Goal: Find contact information: Find contact information

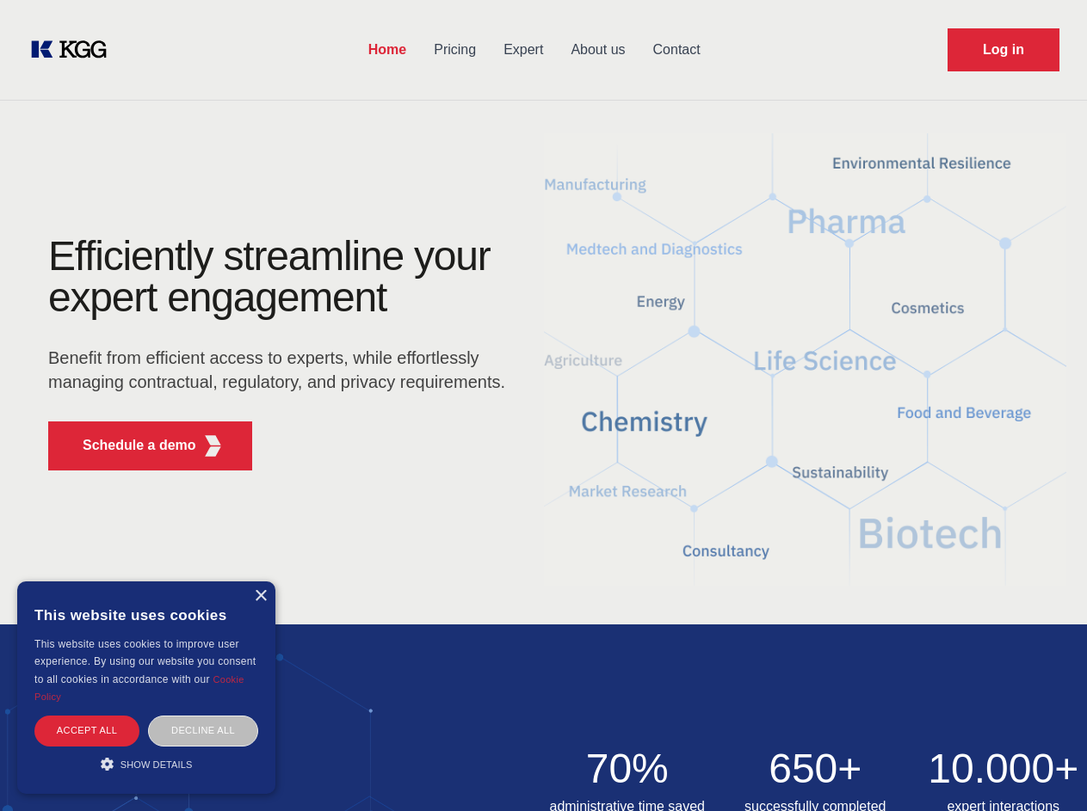
click at [543, 405] on div "Efficiently streamline your expert engagement Benefit from efficient access to …" at bounding box center [282, 360] width 523 height 249
click at [129, 446] on p "Schedule a demo" at bounding box center [140, 445] width 114 height 21
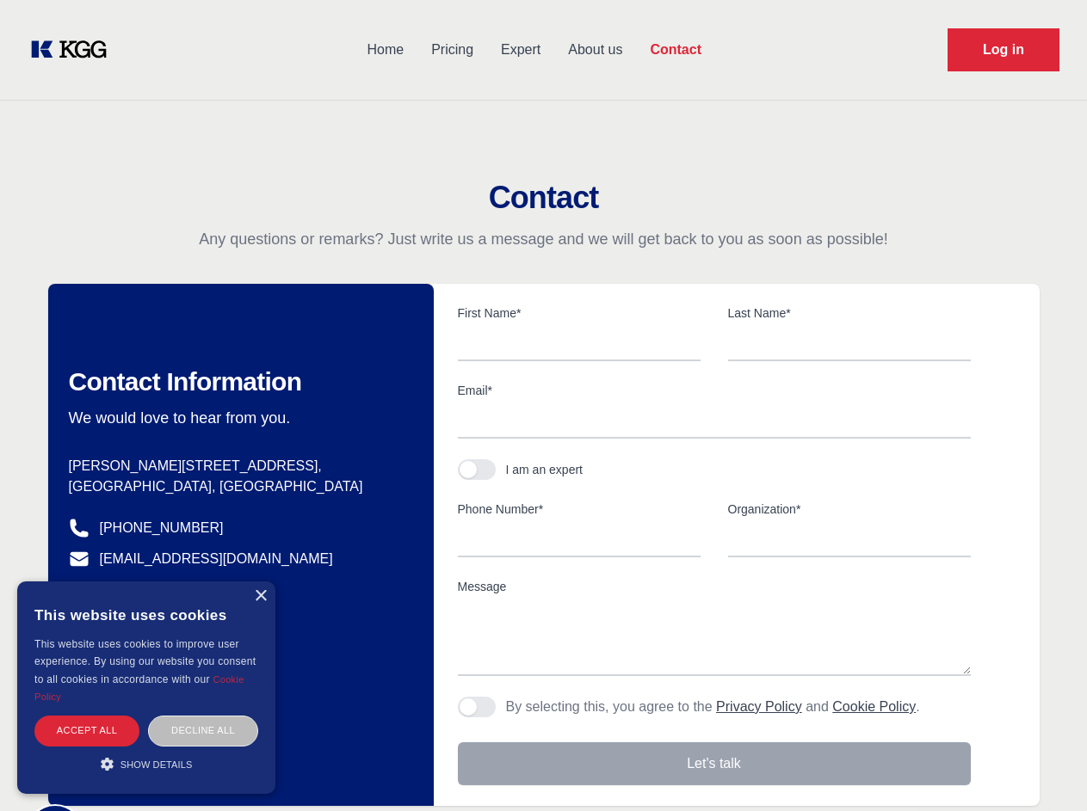
click at [260, 596] on div "× This website uses cookies This website uses cookies to improve user experienc…" at bounding box center [146, 688] width 258 height 213
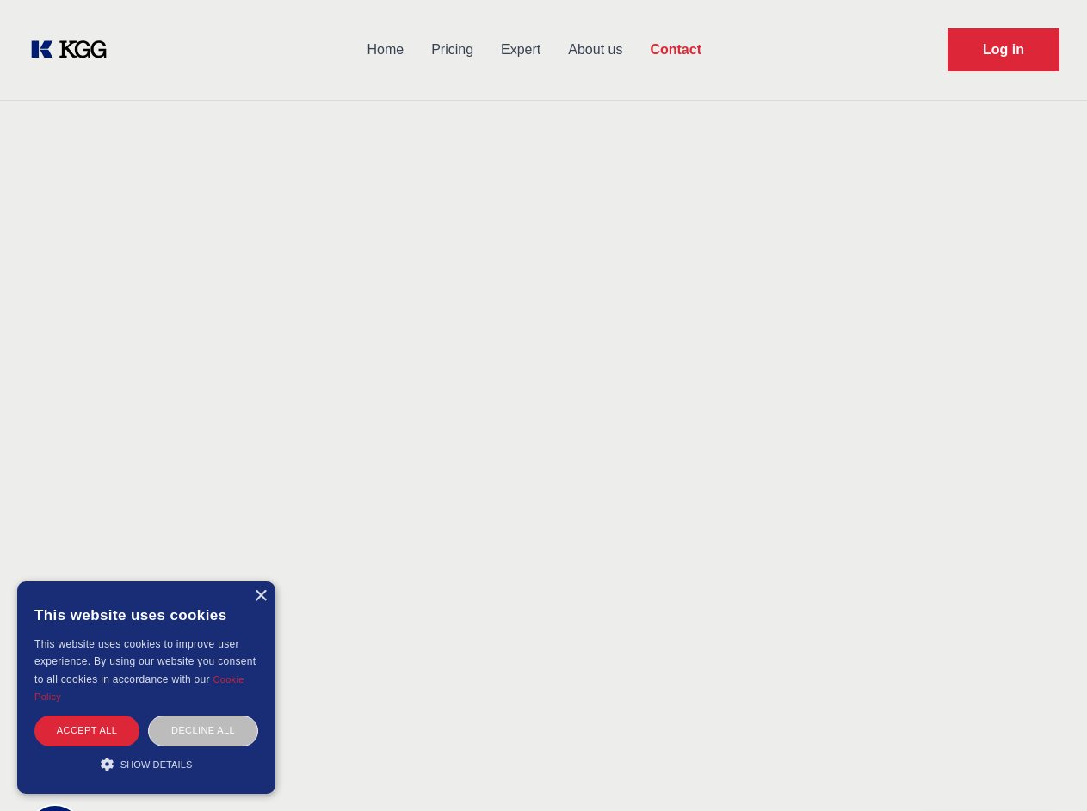
click at [87, 730] on div "Accept all" at bounding box center [86, 731] width 105 height 30
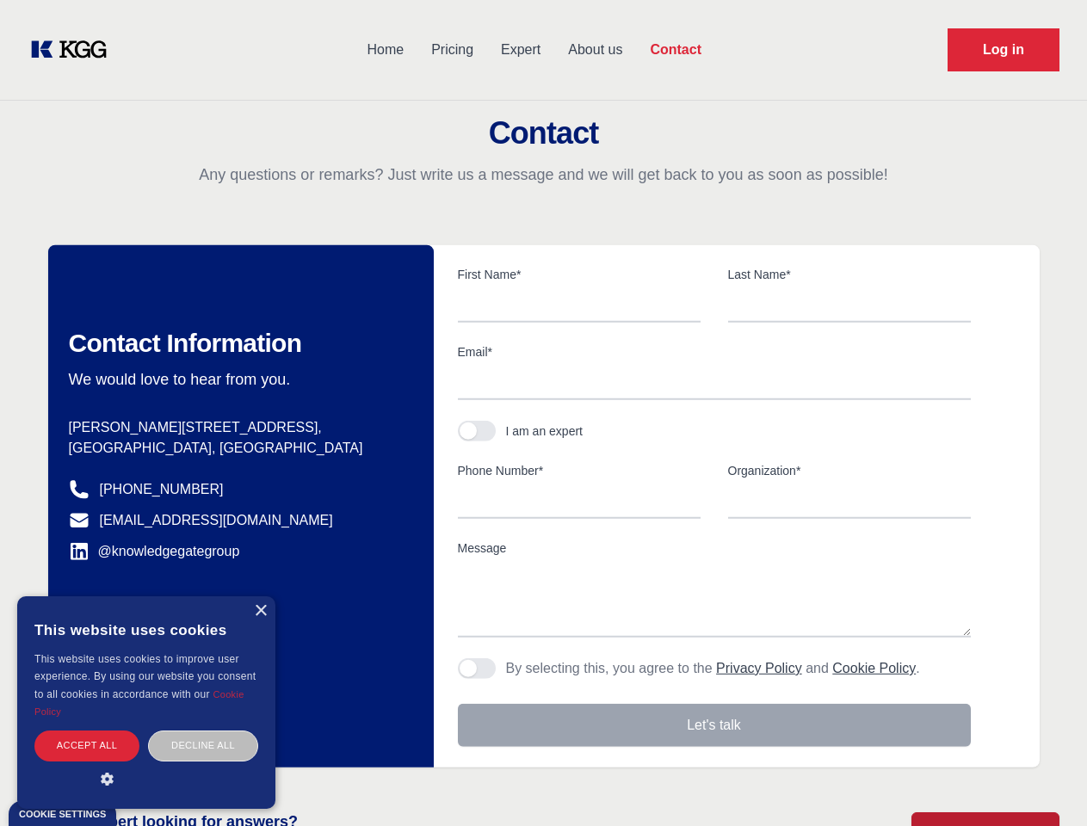
click at [203, 730] on div "Decline all" at bounding box center [203, 745] width 110 height 30
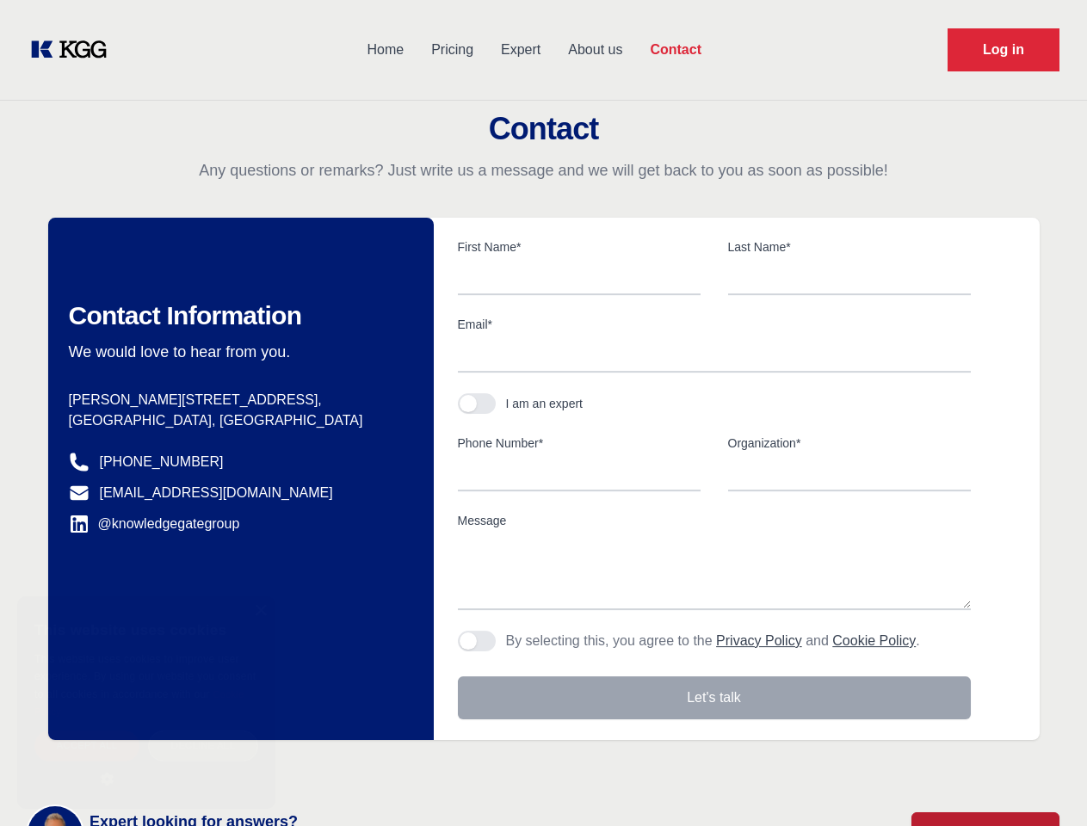
click at [146, 764] on main "Contact Any questions or remarks? Just write us a message and we will get back …" at bounding box center [543, 448] width 1087 height 896
